Goal: Transaction & Acquisition: Obtain resource

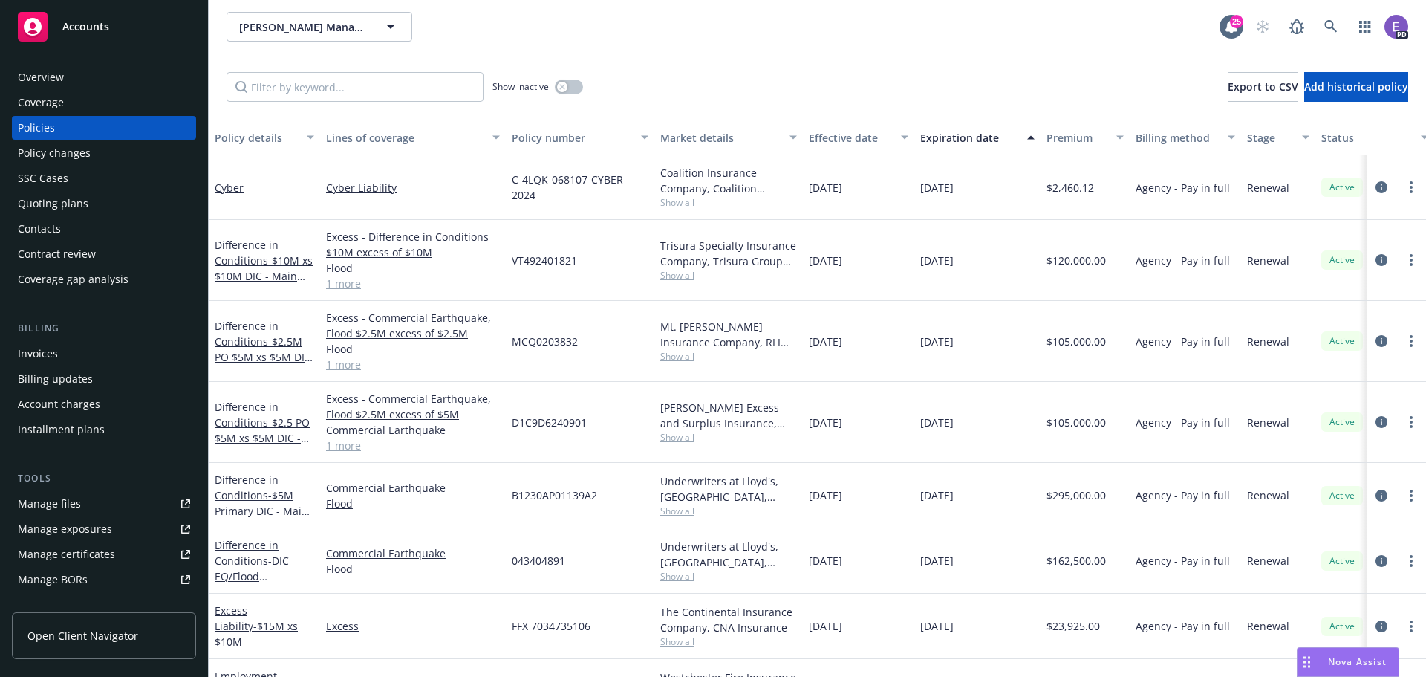
scroll to position [263, 0]
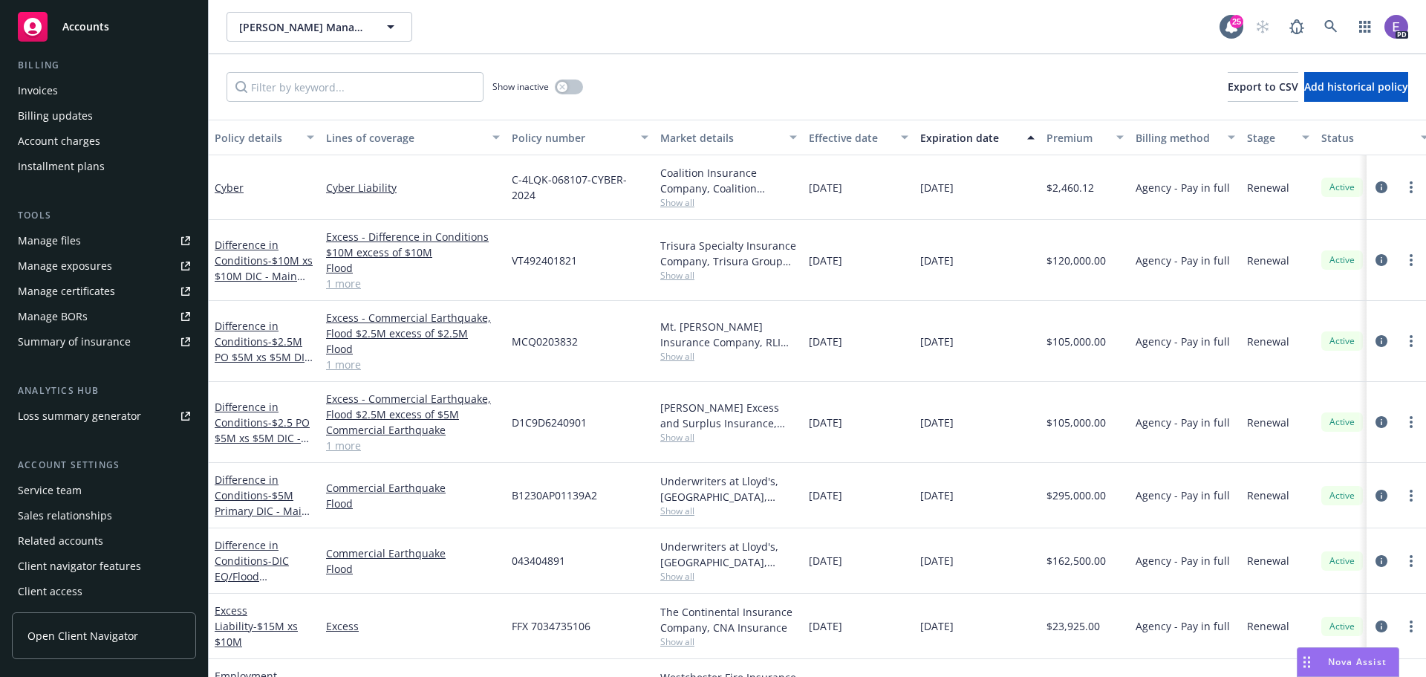
click at [97, 21] on span "Accounts" at bounding box center [85, 27] width 47 height 12
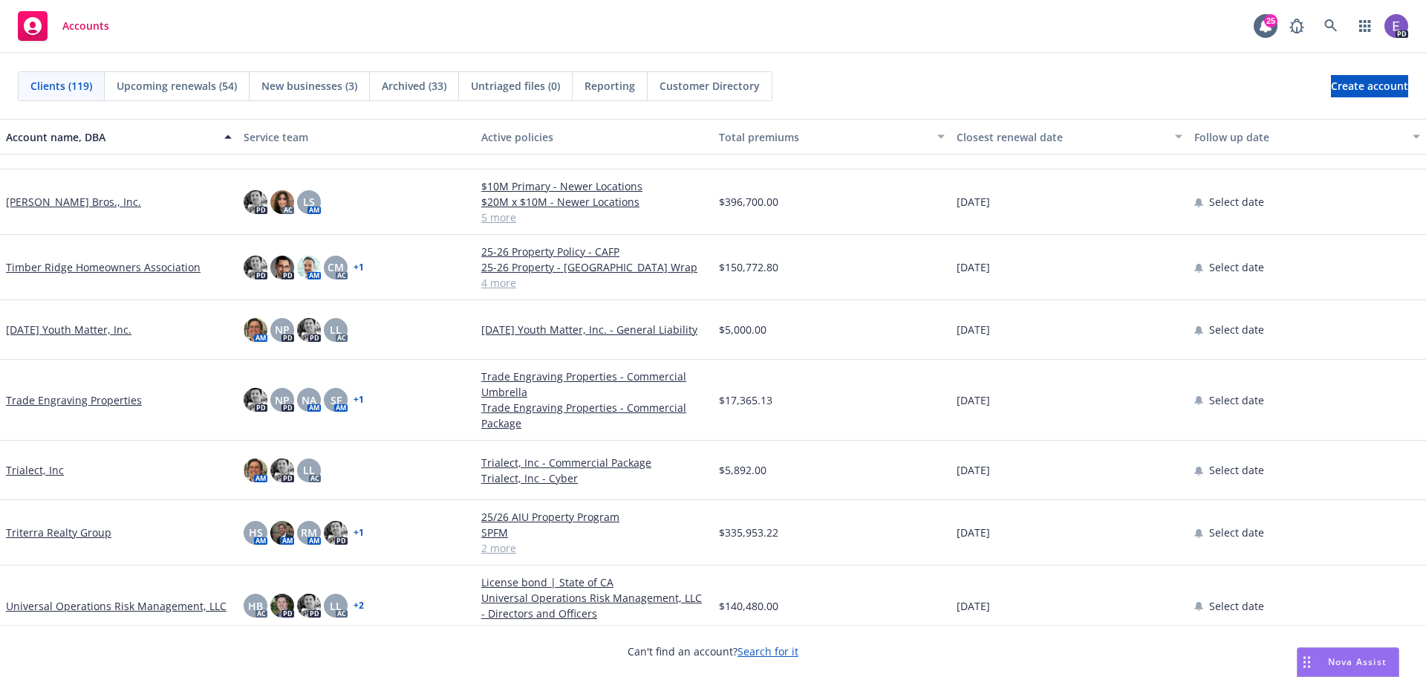
scroll to position [6600, 0]
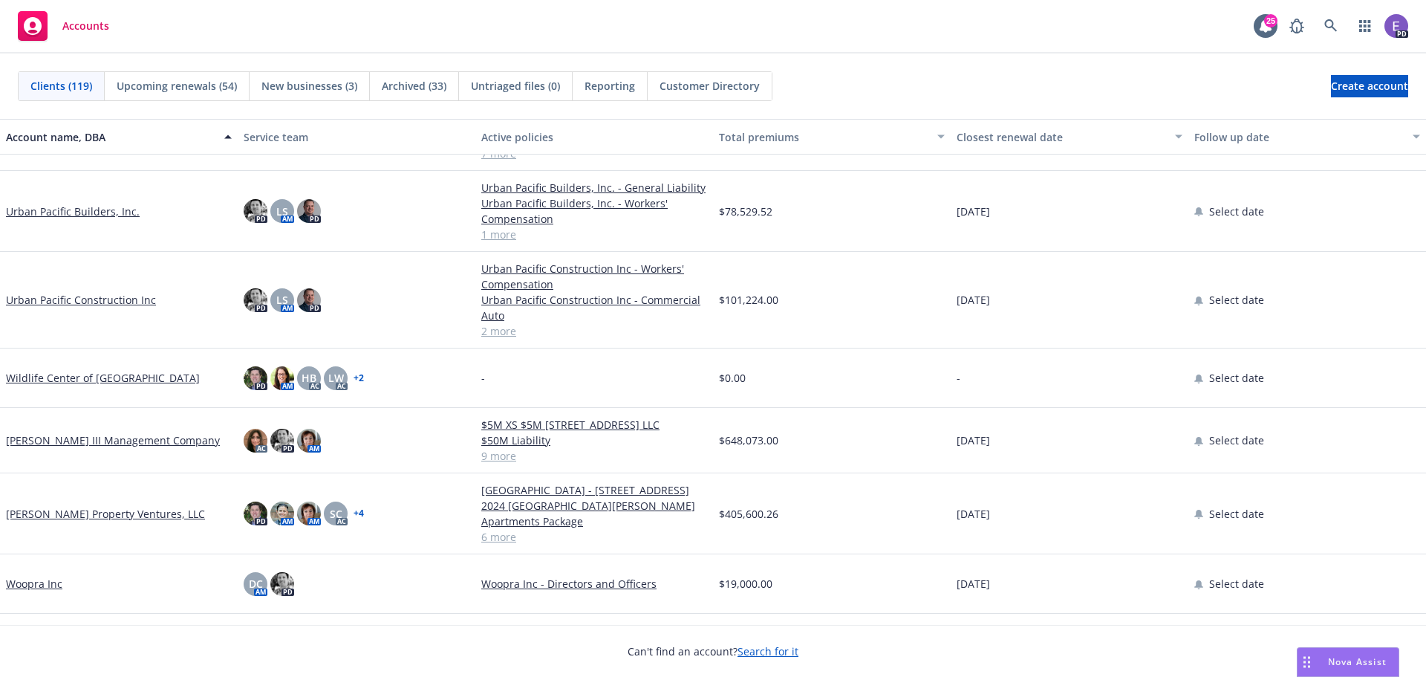
click at [66, 297] on link "Urban Pacific Construction Inc" at bounding box center [81, 300] width 150 height 16
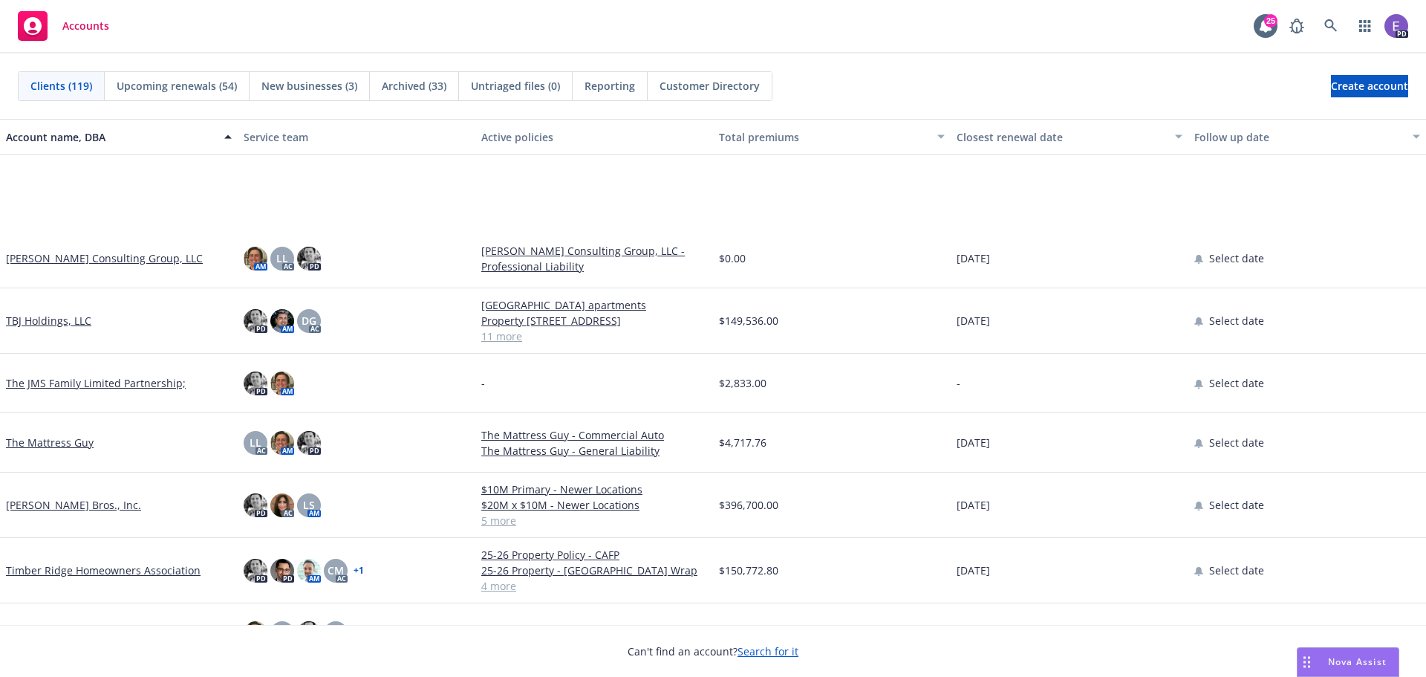
scroll to position [6387, 0]
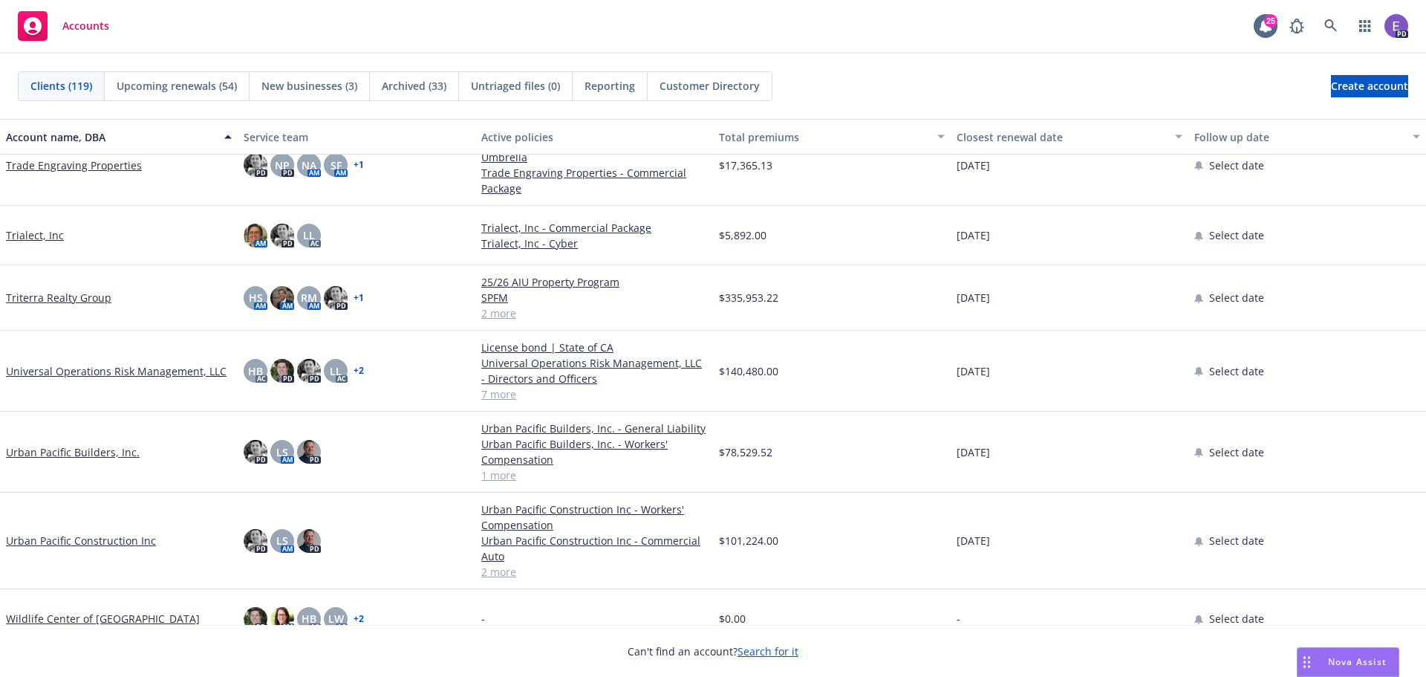
click at [86, 452] on link "Urban Pacific Builders, Inc." at bounding box center [73, 452] width 134 height 16
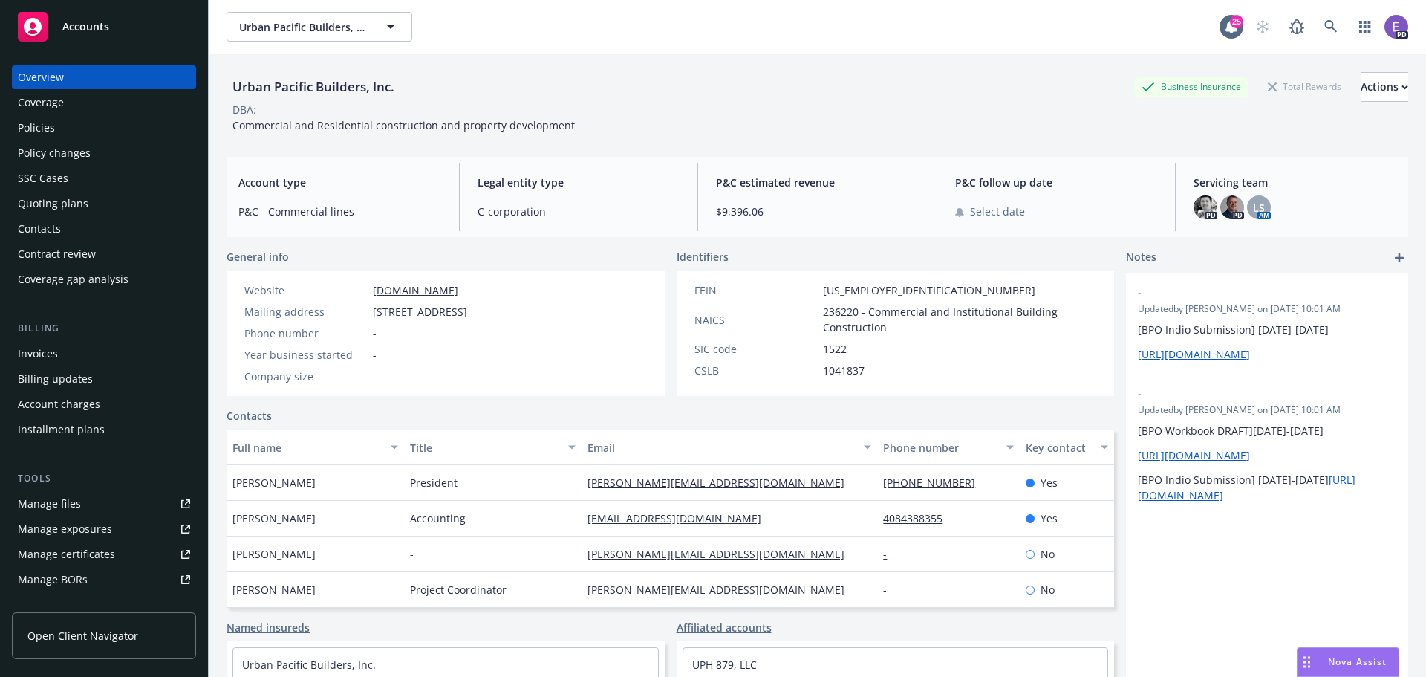
click at [30, 131] on div "Policies" at bounding box center [36, 128] width 37 height 24
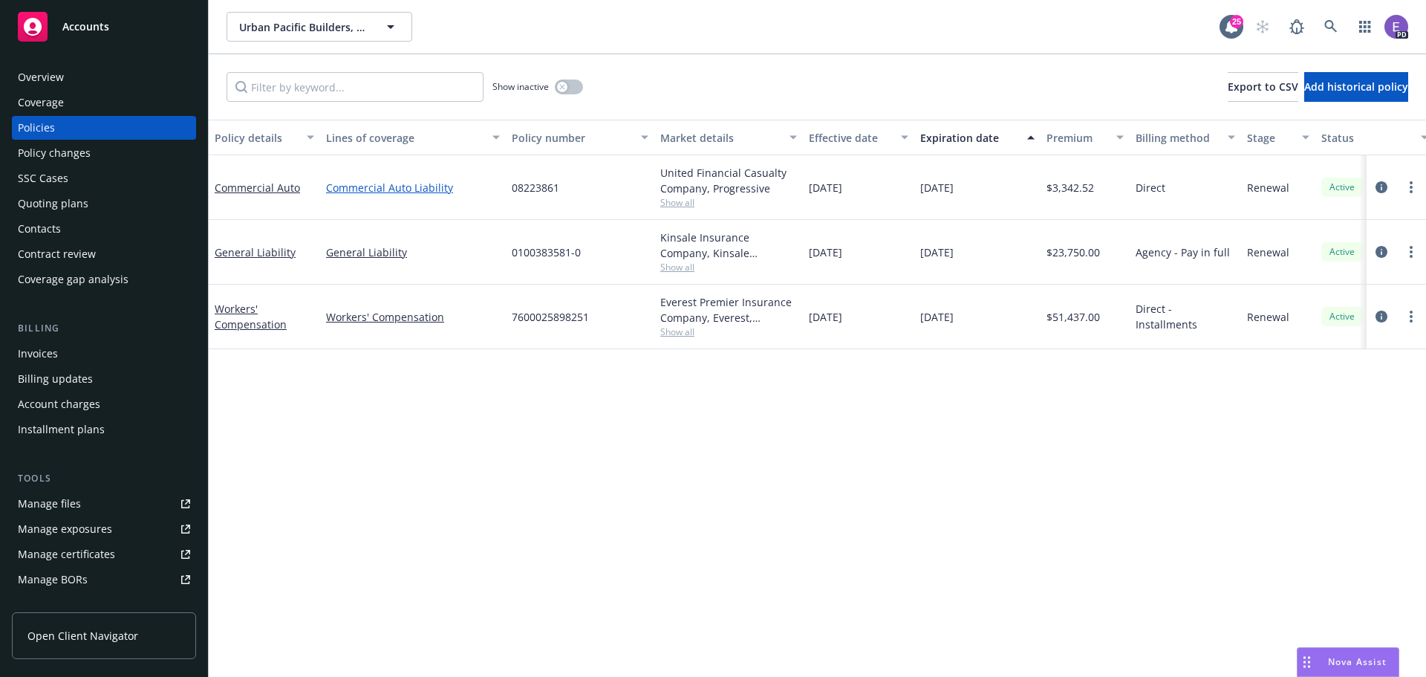
click at [364, 186] on link "Commercial Auto Liability" at bounding box center [413, 188] width 174 height 16
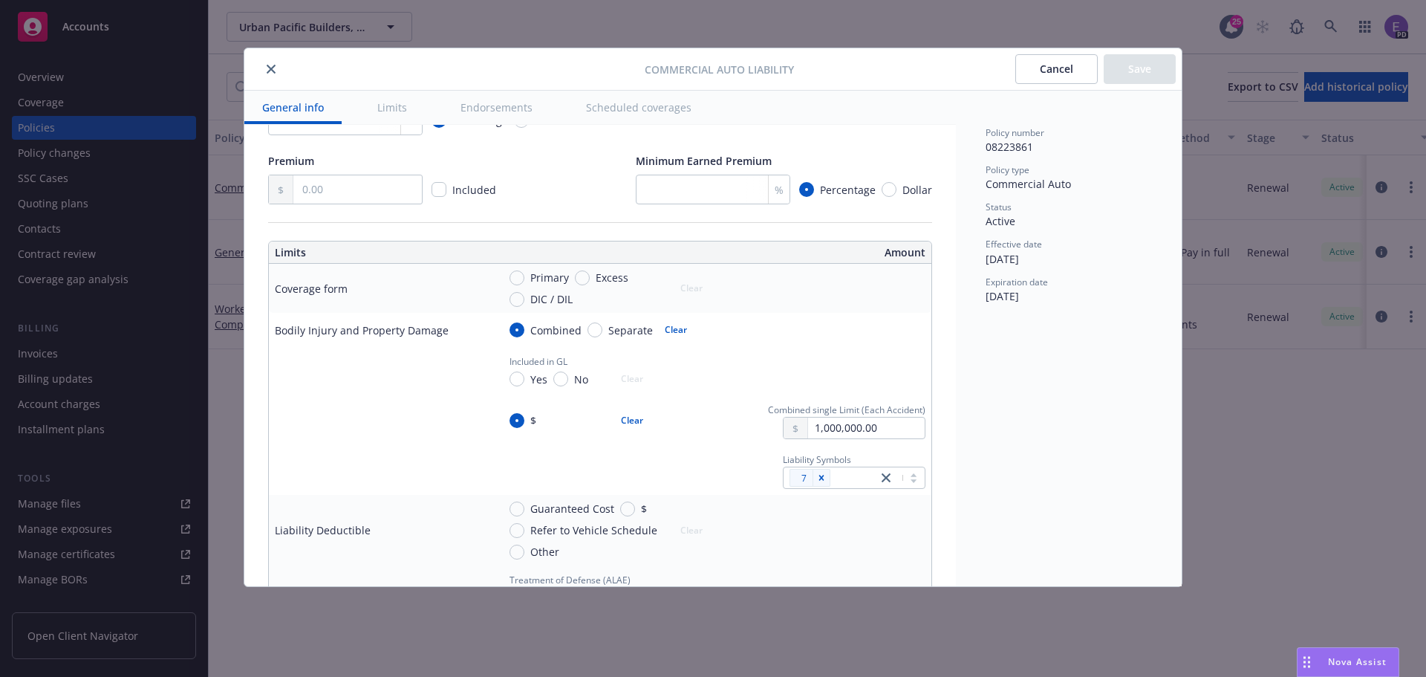
type textarea "x"
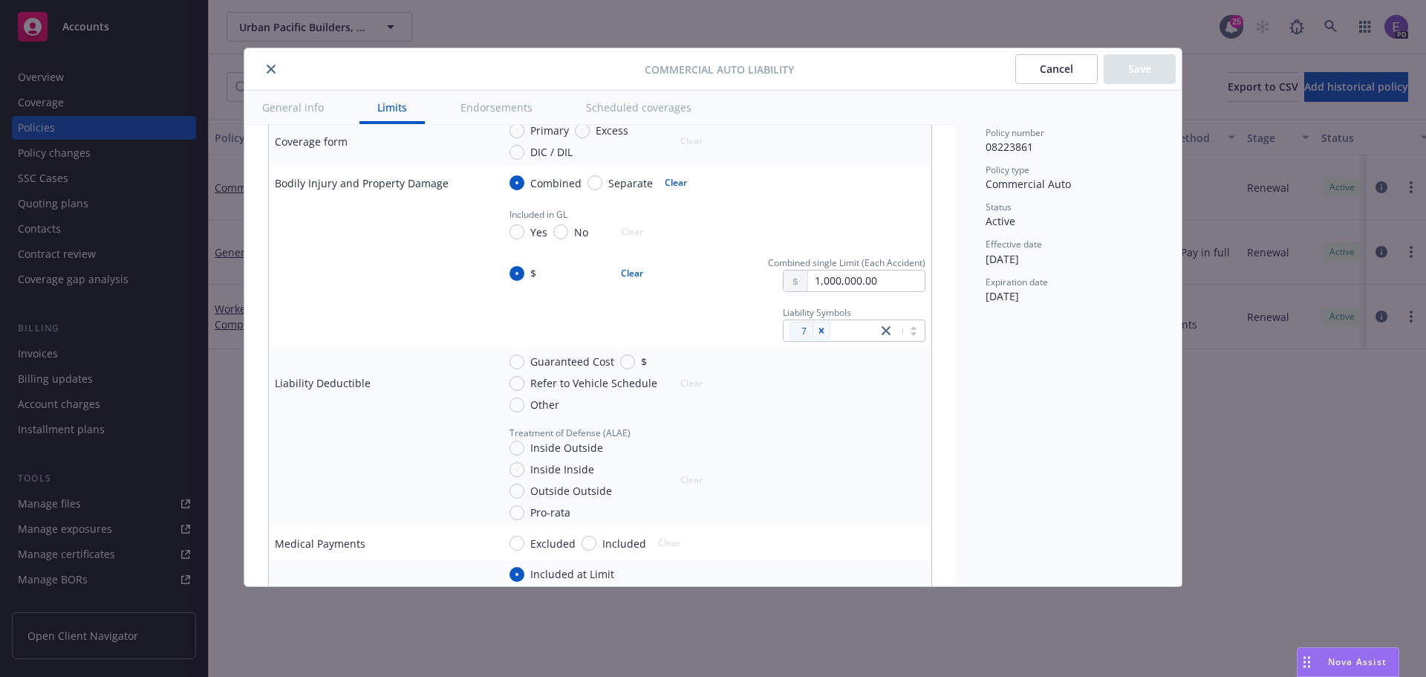
scroll to position [965, 0]
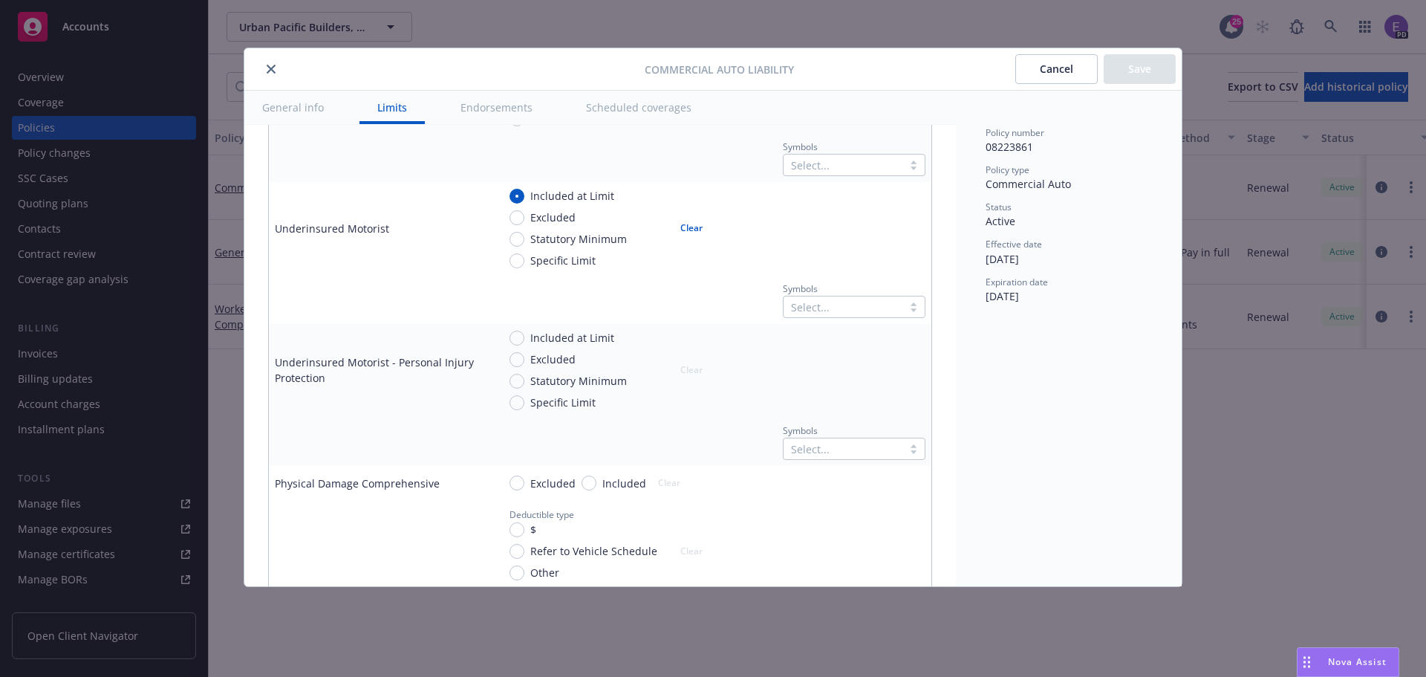
click at [1067, 66] on button "Cancel" at bounding box center [1056, 69] width 82 height 30
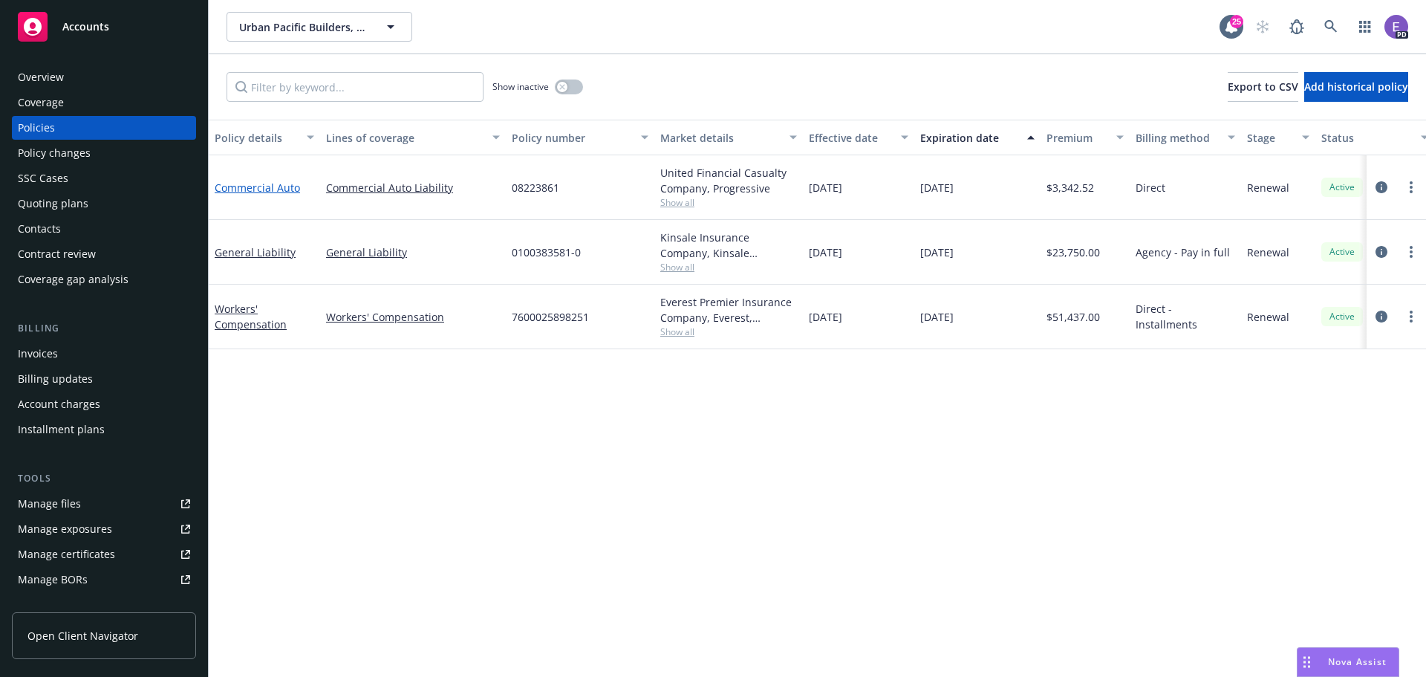
click at [267, 182] on link "Commercial Auto" at bounding box center [257, 187] width 85 height 14
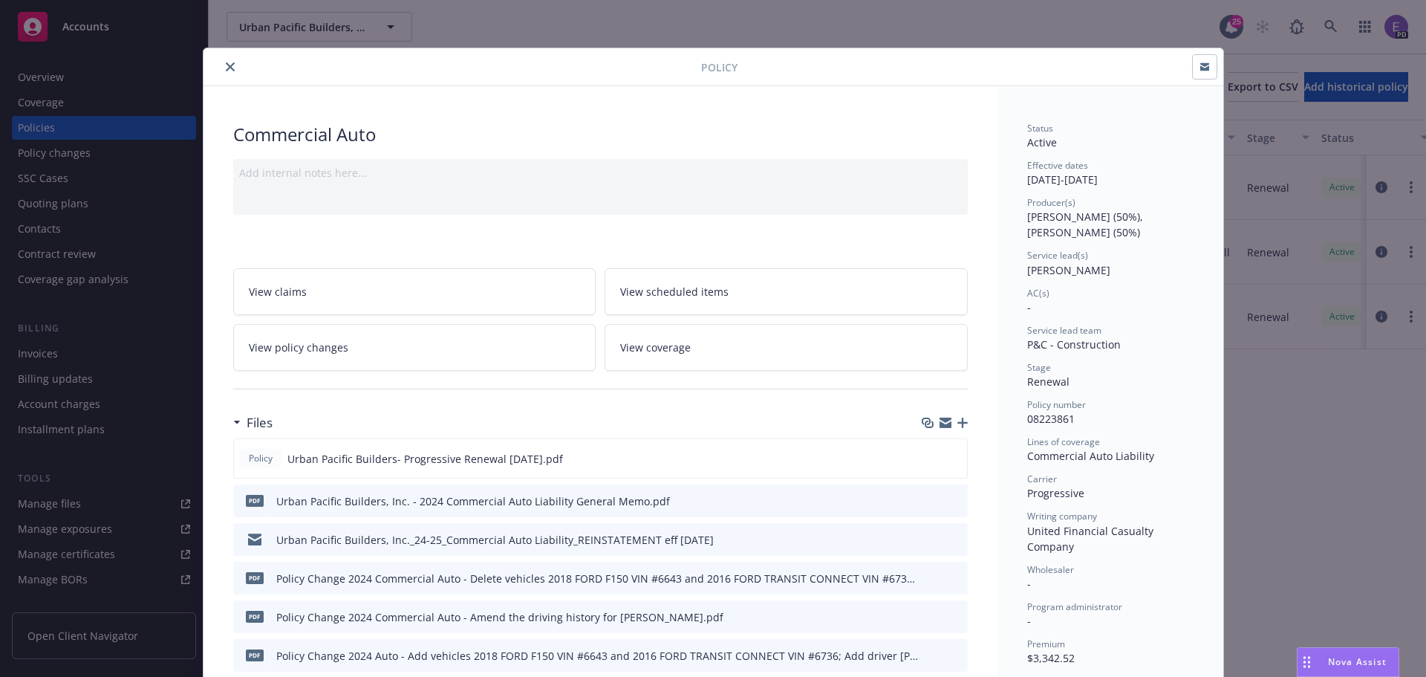
scroll to position [149, 0]
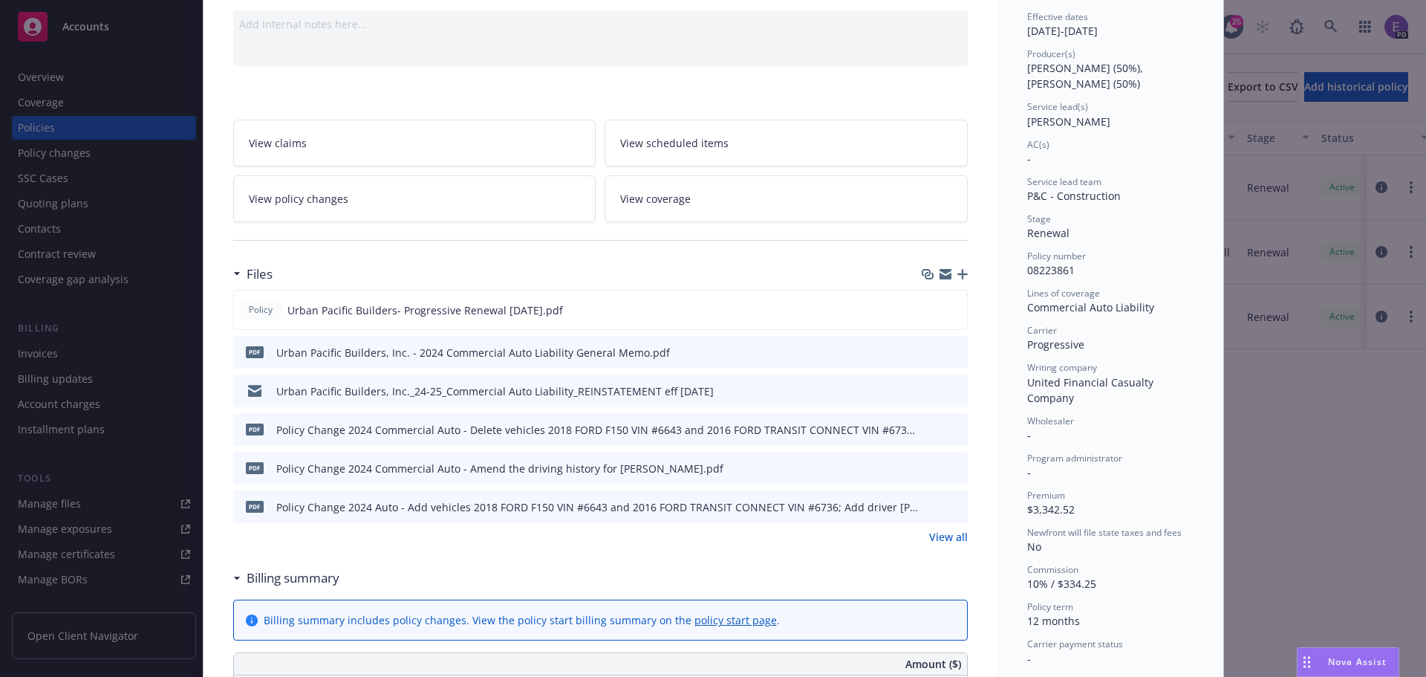
click at [952, 534] on link "View all" at bounding box center [948, 537] width 39 height 16
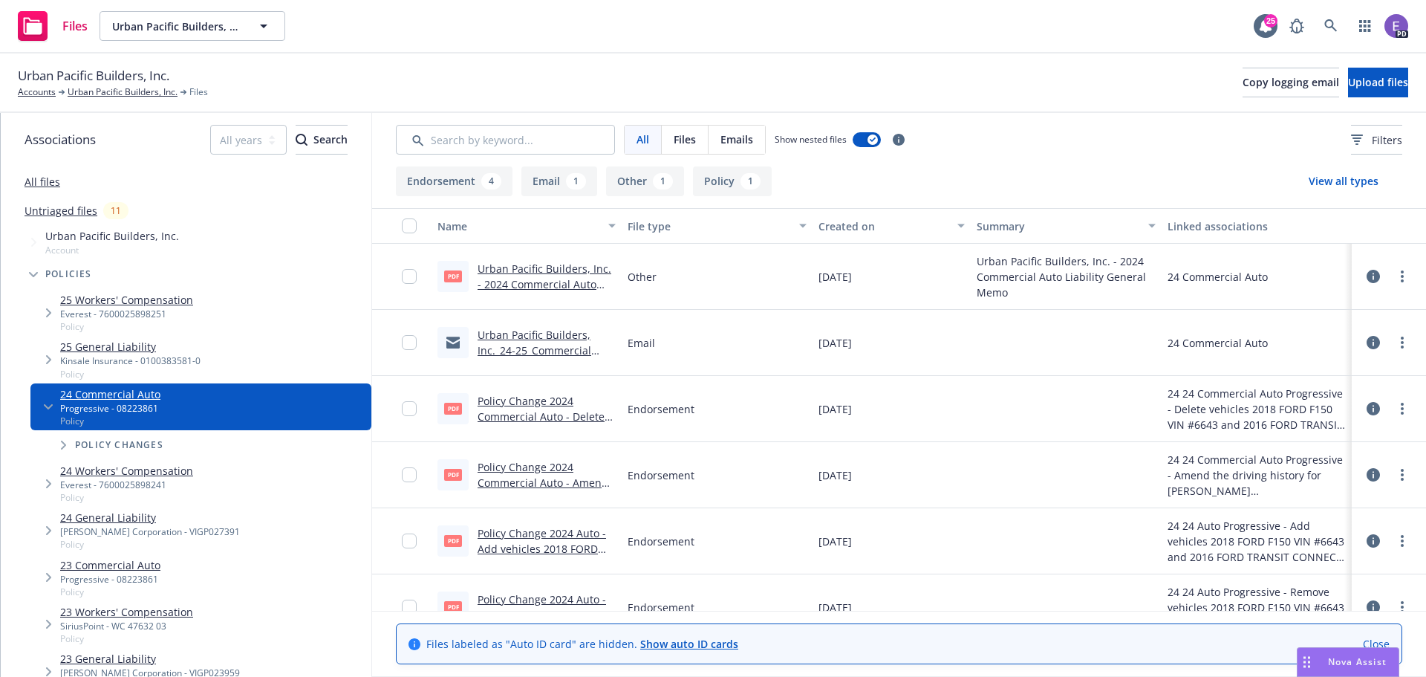
click at [493, 411] on link "Policy Change 2024 Commercial Auto - Delete vehicles 2018 FORD F150 VIN #6643 a…" at bounding box center [543, 455] width 130 height 123
click at [40, 91] on link "Accounts" at bounding box center [37, 91] width 38 height 13
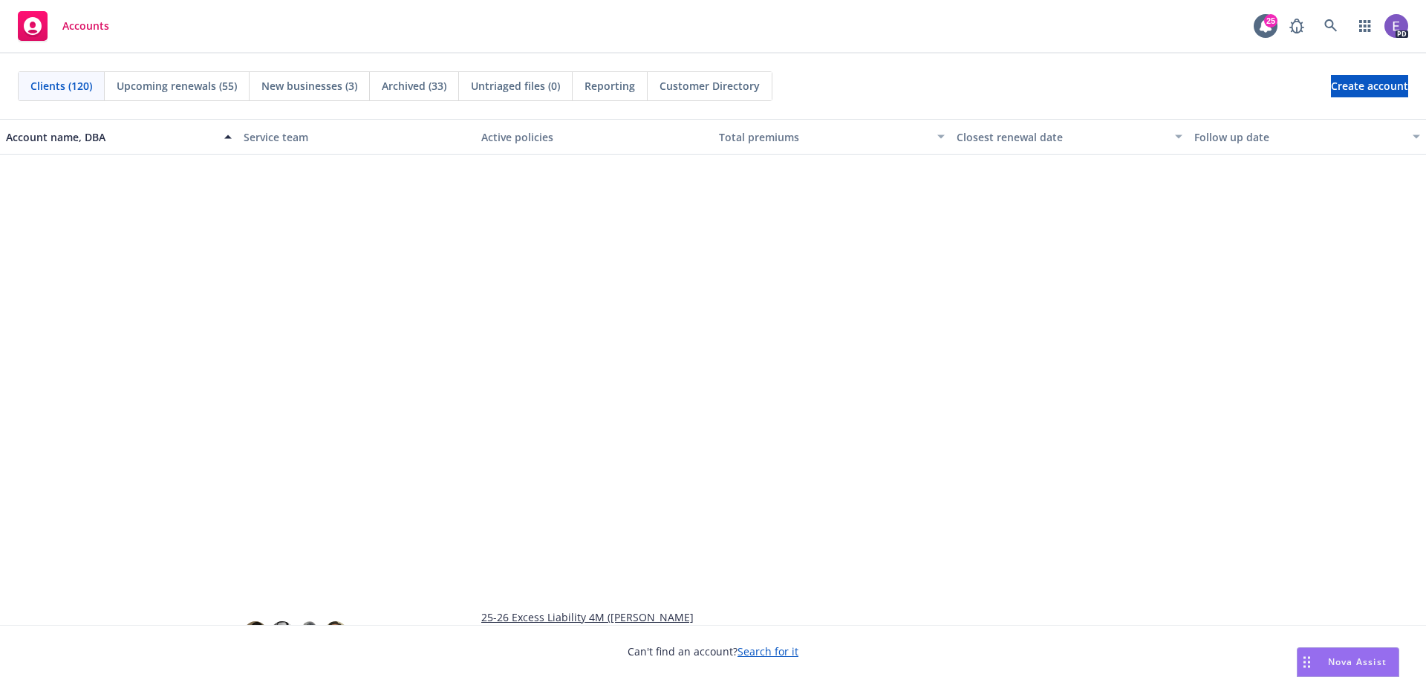
scroll to position [2822, 0]
